Goal: Information Seeking & Learning: Check status

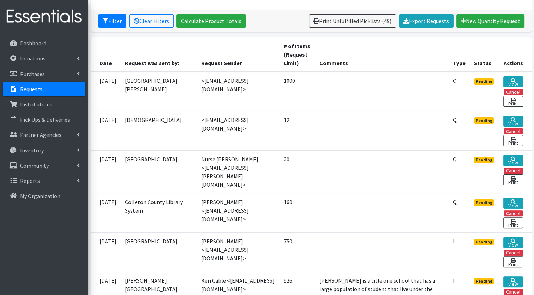
scroll to position [130, 0]
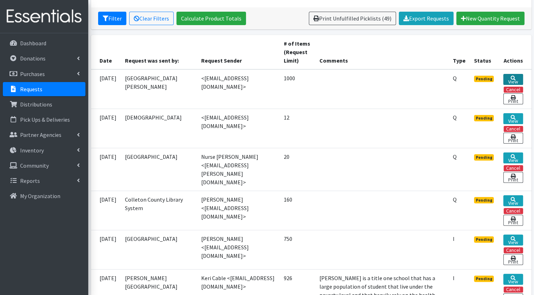
click at [518, 80] on link "View" at bounding box center [513, 79] width 19 height 11
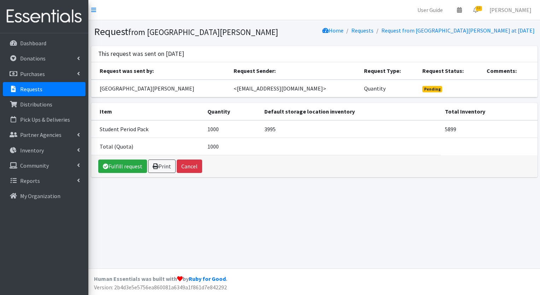
click at [31, 90] on p "Requests" at bounding box center [31, 88] width 22 height 7
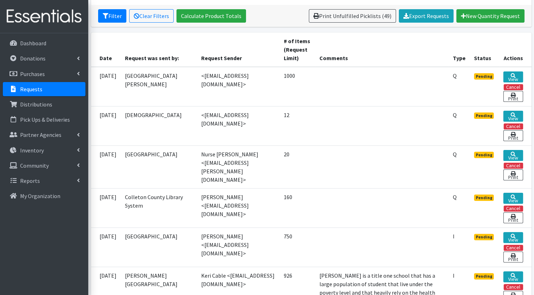
scroll to position [134, 0]
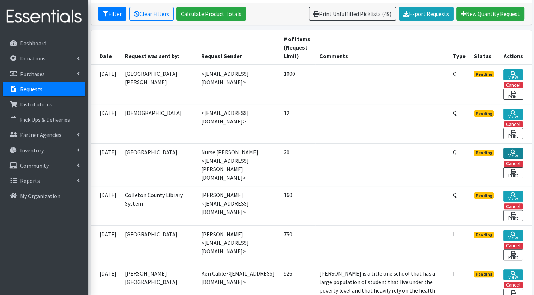
click at [508, 152] on link "View" at bounding box center [513, 153] width 19 height 11
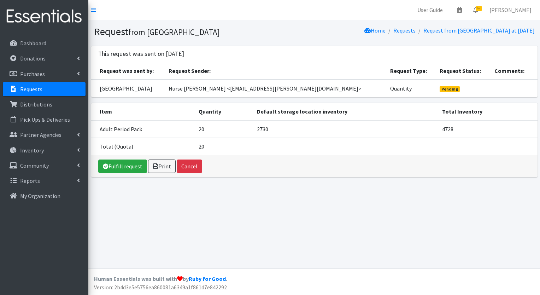
click at [45, 88] on link "Requests" at bounding box center [44, 89] width 83 height 14
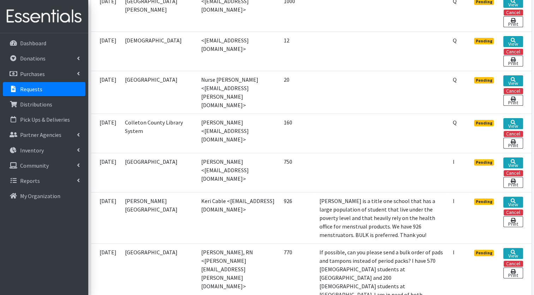
scroll to position [212, 0]
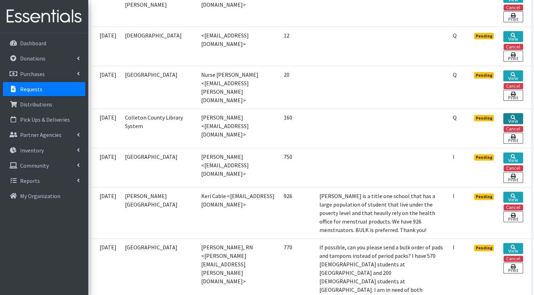
click at [511, 113] on link "View" at bounding box center [513, 118] width 19 height 11
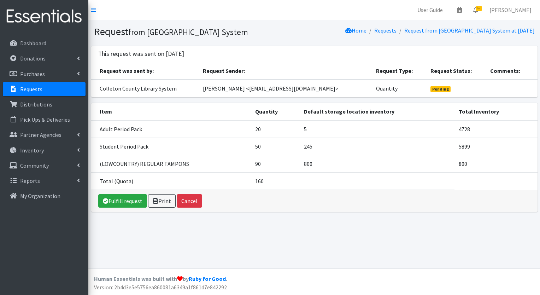
click at [40, 91] on p "Requests" at bounding box center [31, 88] width 22 height 7
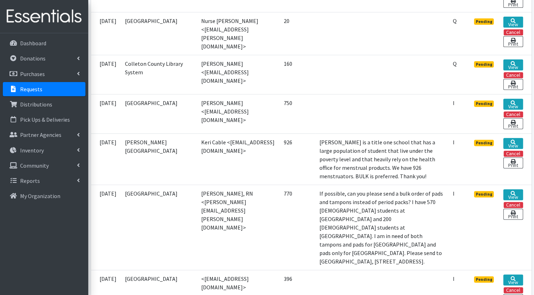
scroll to position [272, 0]
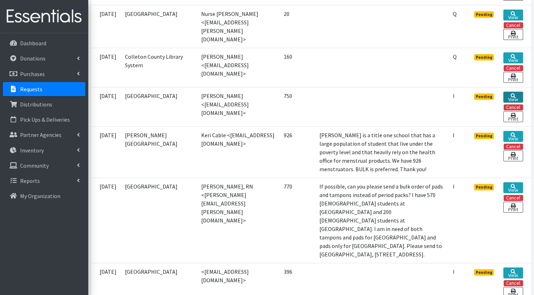
click at [514, 94] on link "View" at bounding box center [513, 96] width 19 height 11
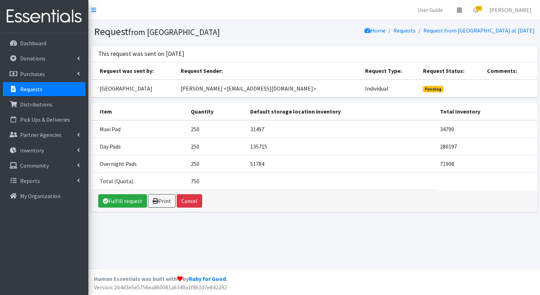
click at [29, 93] on link "Requests" at bounding box center [44, 89] width 83 height 14
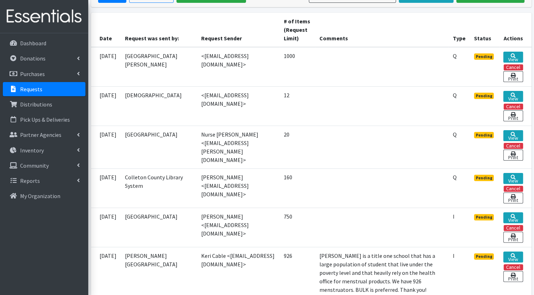
scroll to position [166, 0]
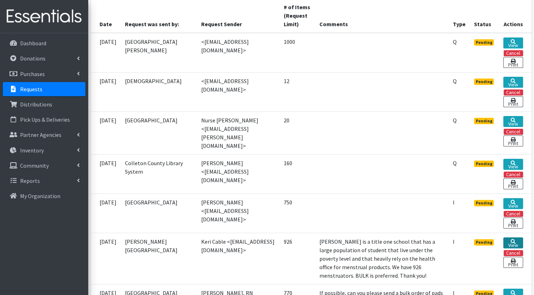
click at [513, 239] on icon at bounding box center [513, 241] width 5 height 5
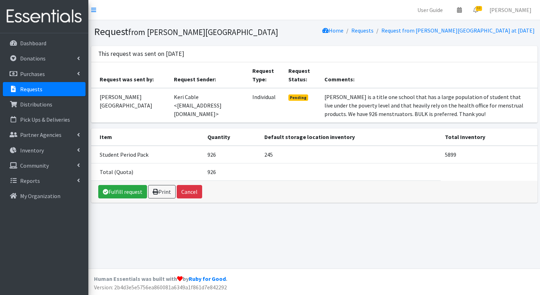
click at [32, 91] on p "Requests" at bounding box center [31, 88] width 22 height 7
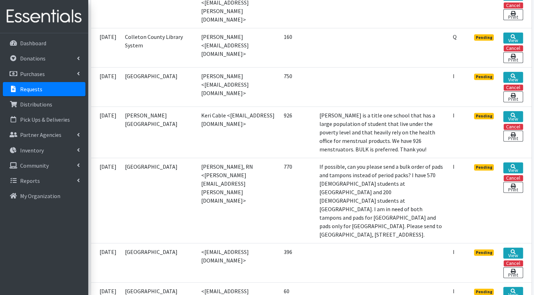
scroll to position [271, 0]
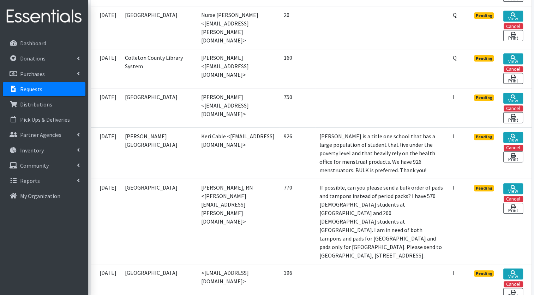
click at [38, 91] on p "Requests" at bounding box center [31, 88] width 22 height 7
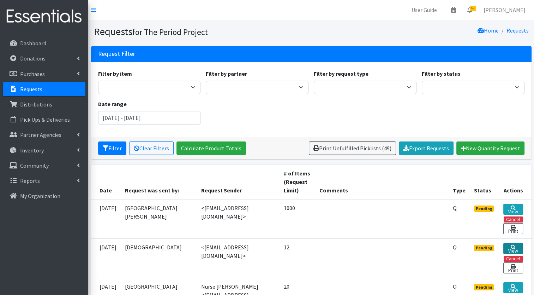
click at [518, 248] on link "View" at bounding box center [513, 248] width 19 height 11
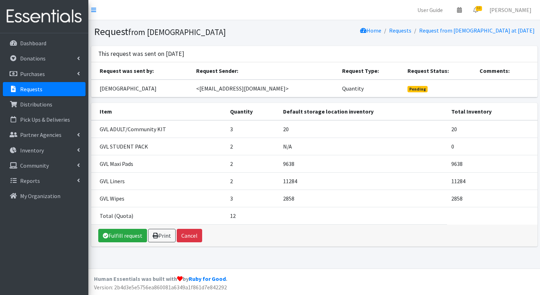
click at [31, 90] on p "Requests" at bounding box center [31, 88] width 22 height 7
